Goal: Task Accomplishment & Management: Complete application form

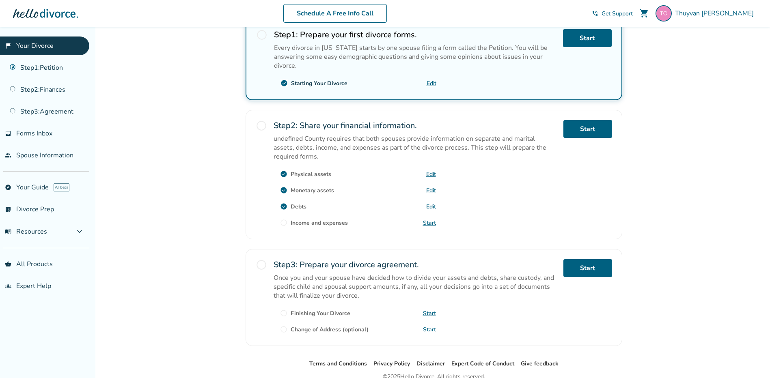
scroll to position [162, 0]
click at [427, 220] on link "Start" at bounding box center [429, 223] width 13 height 8
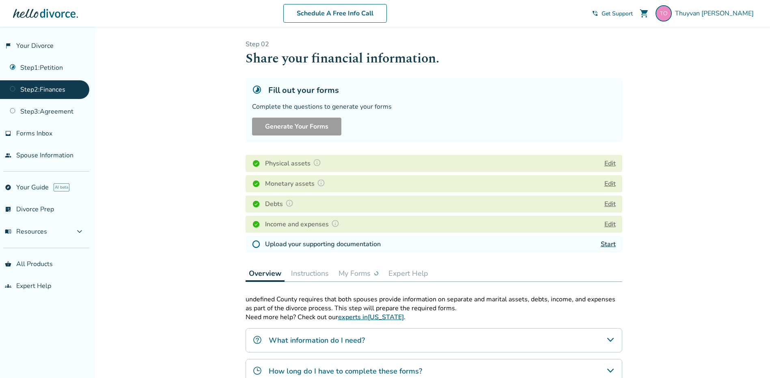
scroll to position [41, 0]
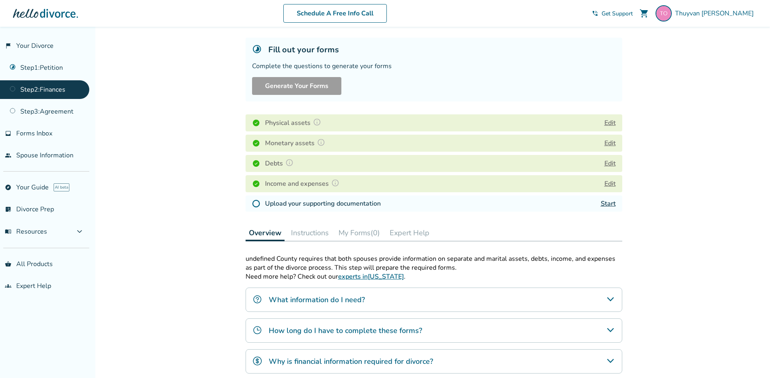
click at [296, 202] on h4 "Upload your supporting documentation" at bounding box center [323, 204] width 116 height 10
click at [254, 204] on img at bounding box center [256, 204] width 8 height 8
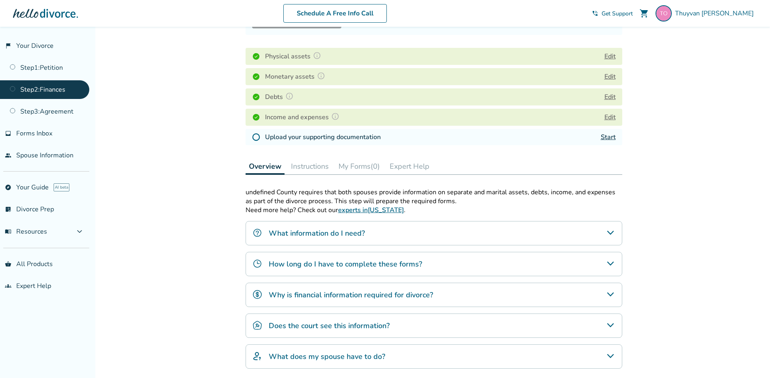
scroll to position [122, 0]
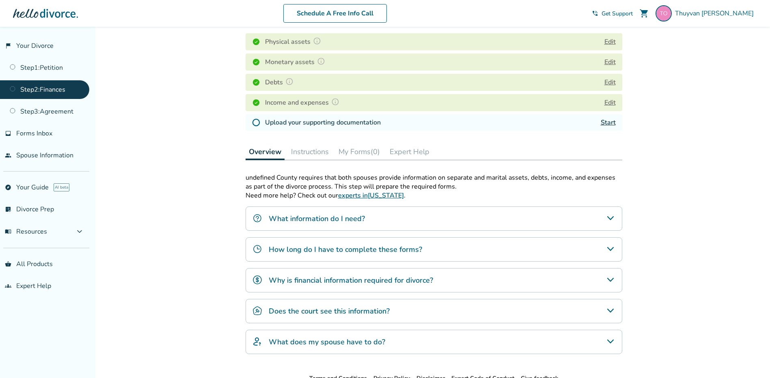
click at [609, 120] on link "Start" at bounding box center [608, 122] width 15 height 9
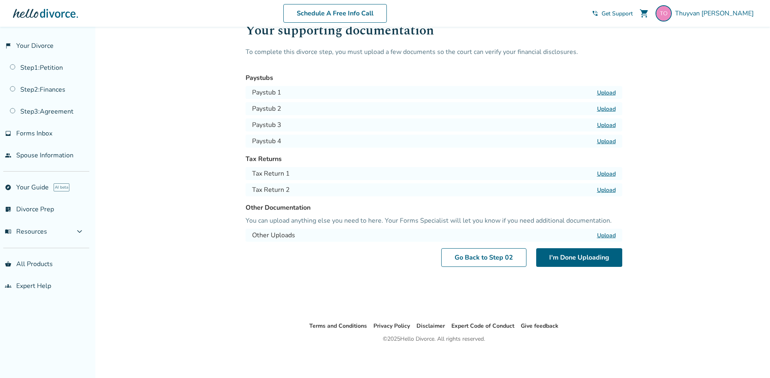
scroll to position [27, 0]
click at [608, 94] on label "Upload" at bounding box center [606, 93] width 19 height 8
click at [0, 0] on input "Upload" at bounding box center [0, 0] width 0 height 0
click at [609, 106] on label "Upload" at bounding box center [606, 109] width 19 height 8
click at [0, 0] on input "Upload" at bounding box center [0, 0] width 0 height 0
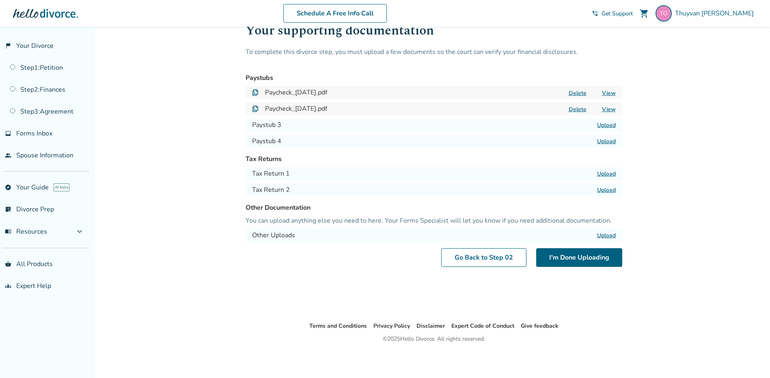
click at [608, 125] on label "Upload" at bounding box center [606, 125] width 19 height 8
click at [0, 0] on input "Upload" at bounding box center [0, 0] width 0 height 0
click at [609, 141] on label "Upload" at bounding box center [606, 142] width 19 height 8
click at [0, 0] on input "Upload" at bounding box center [0, 0] width 0 height 0
click at [614, 173] on label "Upload" at bounding box center [606, 174] width 19 height 8
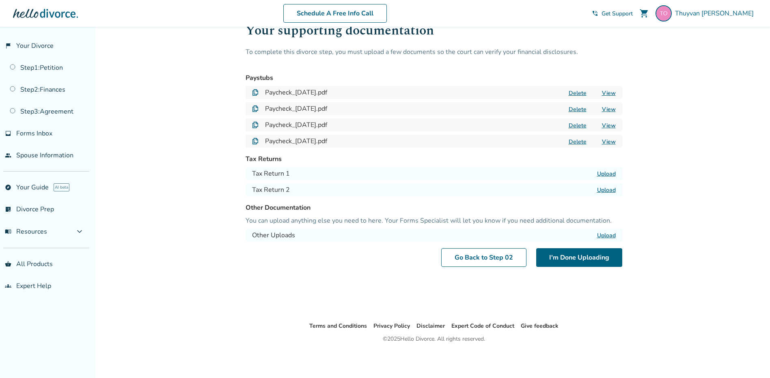
click at [0, 0] on input "Upload" at bounding box center [0, 0] width 0 height 0
click at [602, 173] on label "Upload" at bounding box center [606, 174] width 19 height 8
click at [0, 0] on input "Upload" at bounding box center [0, 0] width 0 height 0
click at [609, 176] on label "Upload" at bounding box center [606, 174] width 19 height 8
click at [0, 0] on input "Upload" at bounding box center [0, 0] width 0 height 0
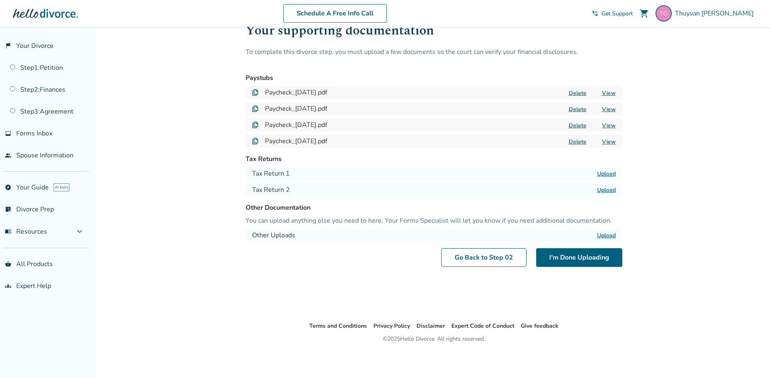
click at [602, 188] on label "Upload" at bounding box center [606, 190] width 19 height 8
click at [0, 0] on input "Upload" at bounding box center [0, 0] width 0 height 0
click at [580, 256] on button "I'm Done Uploading" at bounding box center [579, 257] width 86 height 19
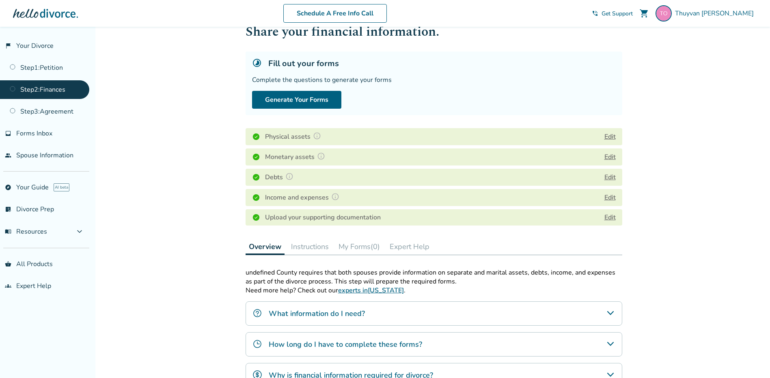
click at [608, 216] on link "Edit" at bounding box center [609, 217] width 11 height 9
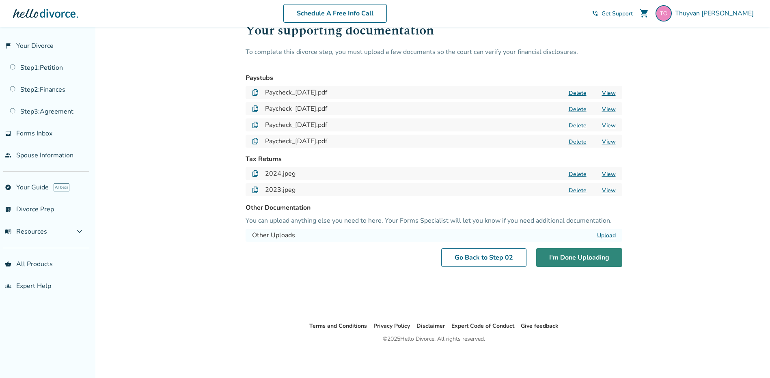
click at [604, 262] on button "I'm Done Uploading" at bounding box center [579, 257] width 86 height 19
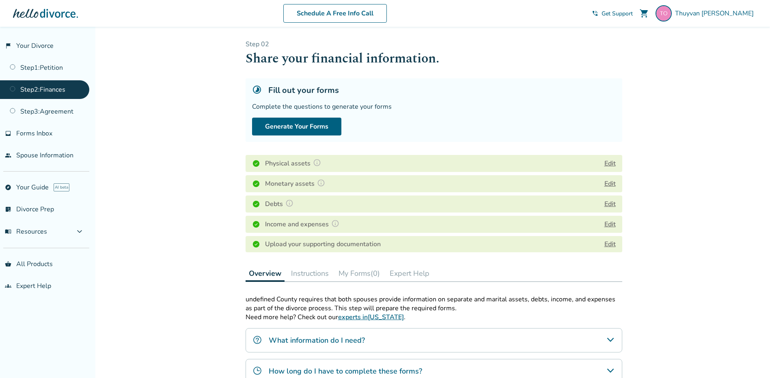
click at [52, 90] on link "Step 2 : Finances" at bounding box center [44, 89] width 89 height 19
click at [303, 128] on button "Generate Your Forms" at bounding box center [296, 127] width 89 height 18
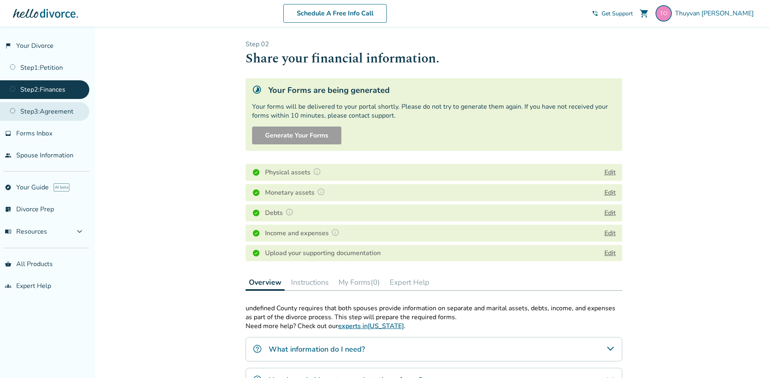
click at [65, 111] on link "Step 3 : Agreement" at bounding box center [44, 111] width 89 height 19
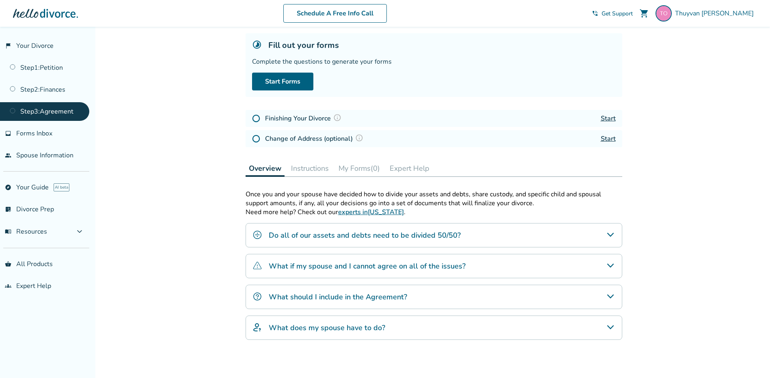
scroll to position [28, 0]
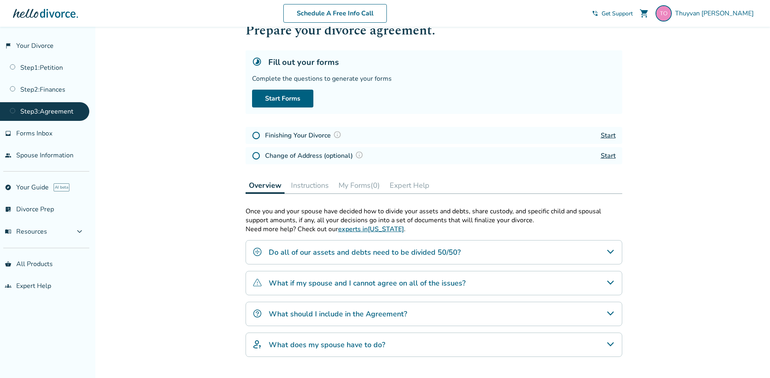
click at [610, 136] on link "Start" at bounding box center [608, 135] width 15 height 9
